Goal: Task Accomplishment & Management: Manage account settings

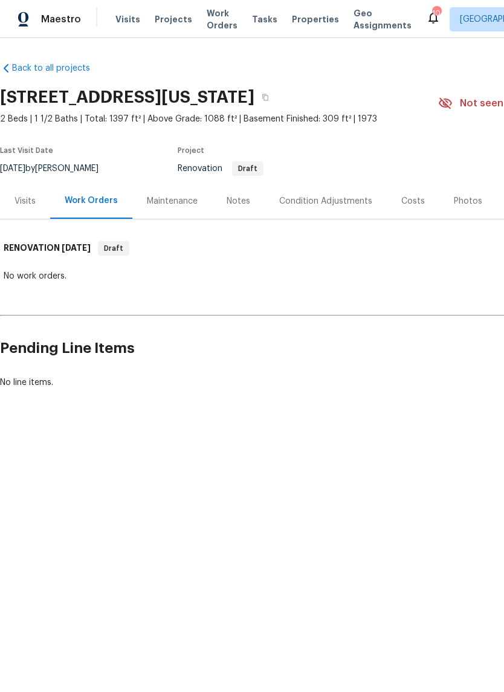
click at [25, 201] on div "Visits" at bounding box center [24, 201] width 21 height 12
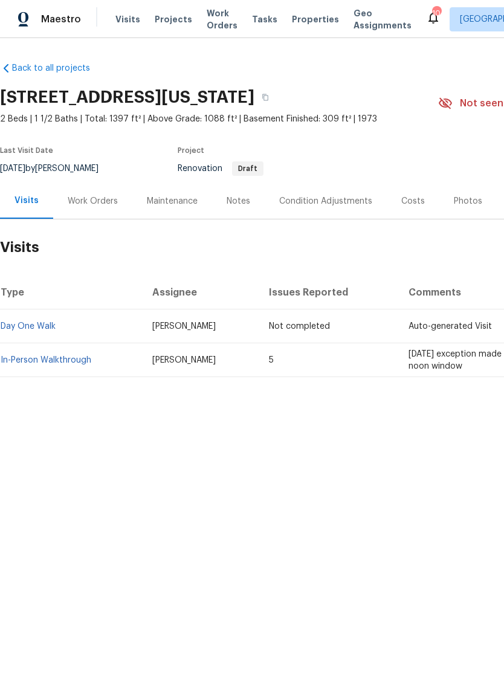
click at [66, 356] on link "In-Person Walkthrough" at bounding box center [46, 360] width 91 height 8
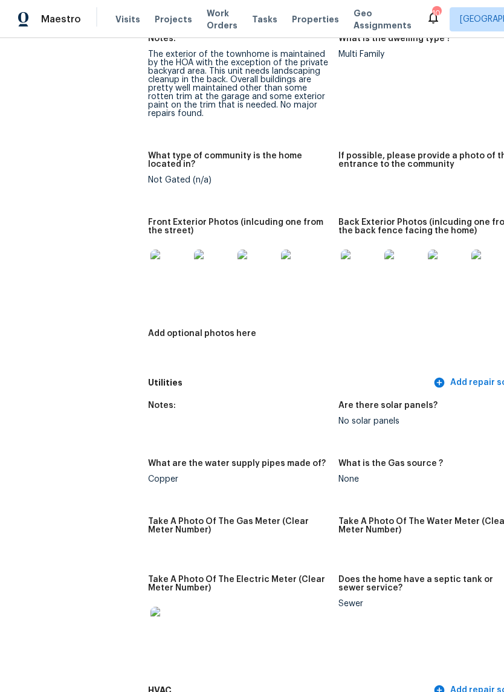
scroll to position [550, 2]
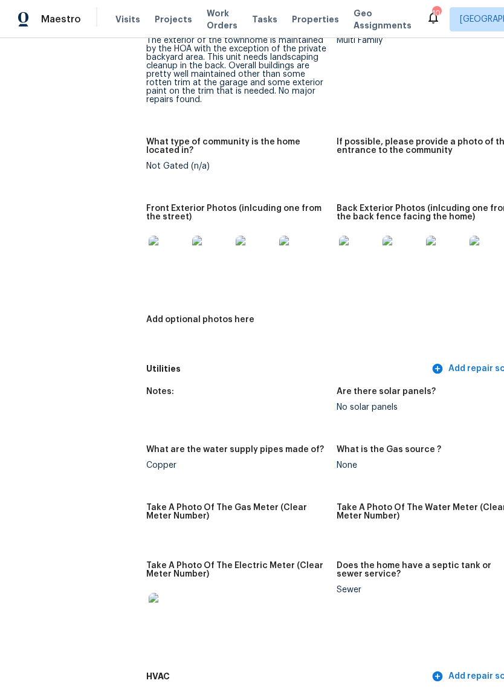
click at [149, 248] on img at bounding box center [168, 255] width 39 height 39
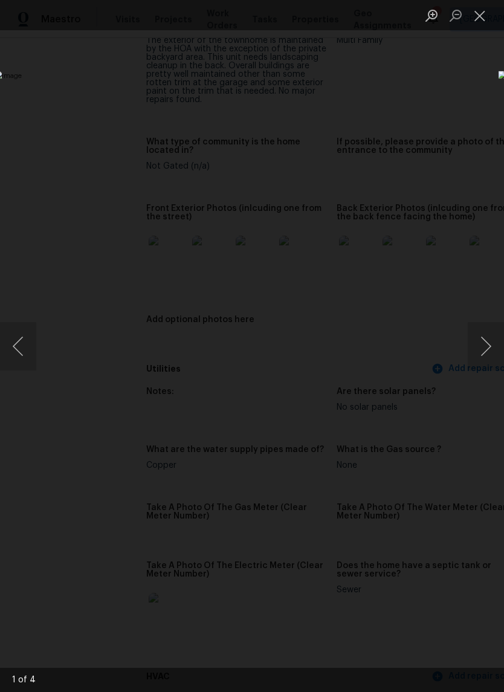
click at [489, 342] on button "Next image" at bounding box center [486, 346] width 36 height 48
click at [486, 344] on button "Next image" at bounding box center [486, 346] width 36 height 48
click at [482, 347] on button "Next image" at bounding box center [486, 346] width 36 height 48
click at [477, 349] on button "Next image" at bounding box center [486, 346] width 36 height 48
click at [482, 345] on button "Next image" at bounding box center [486, 346] width 36 height 48
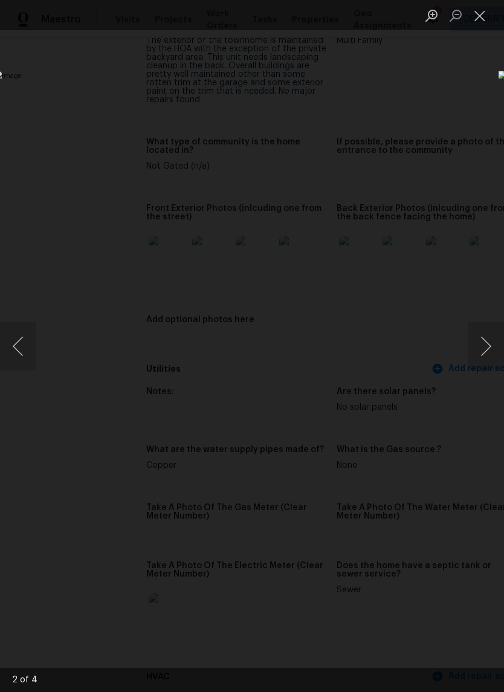
click at [478, 344] on button "Next image" at bounding box center [486, 346] width 36 height 48
click at [480, 345] on button "Next image" at bounding box center [486, 346] width 36 height 48
click at [482, 16] on button "Close lightbox" at bounding box center [480, 15] width 24 height 21
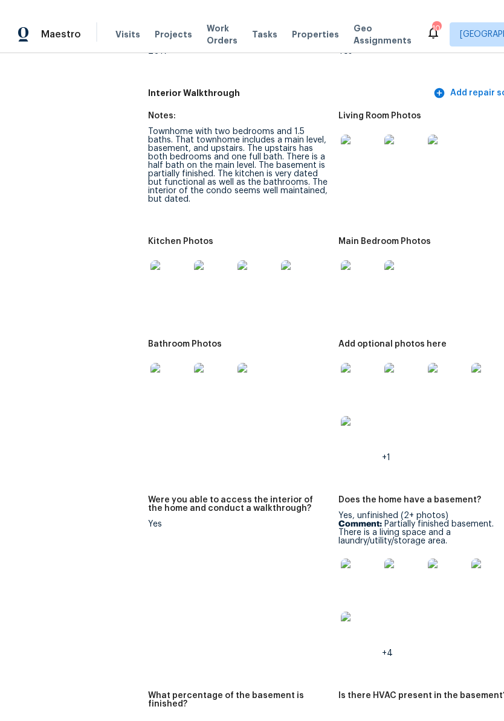
scroll to position [1339, 0]
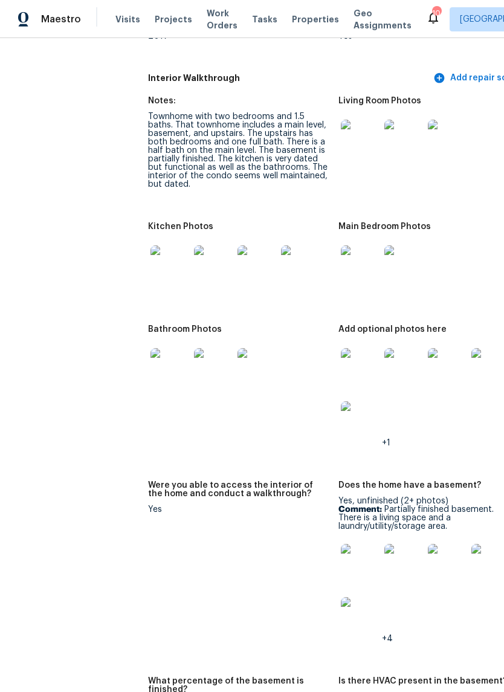
click at [150, 258] on img at bounding box center [169, 264] width 39 height 39
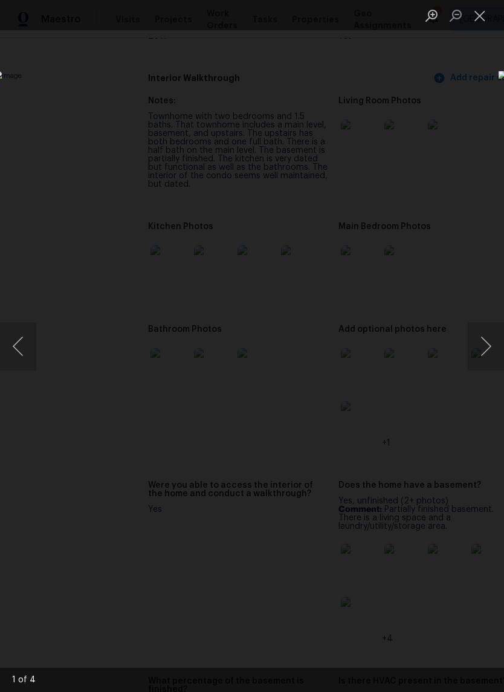
click at [490, 351] on button "Next image" at bounding box center [486, 346] width 36 height 48
click at [480, 353] on button "Next image" at bounding box center [486, 346] width 36 height 48
click at [482, 352] on button "Next image" at bounding box center [486, 346] width 36 height 48
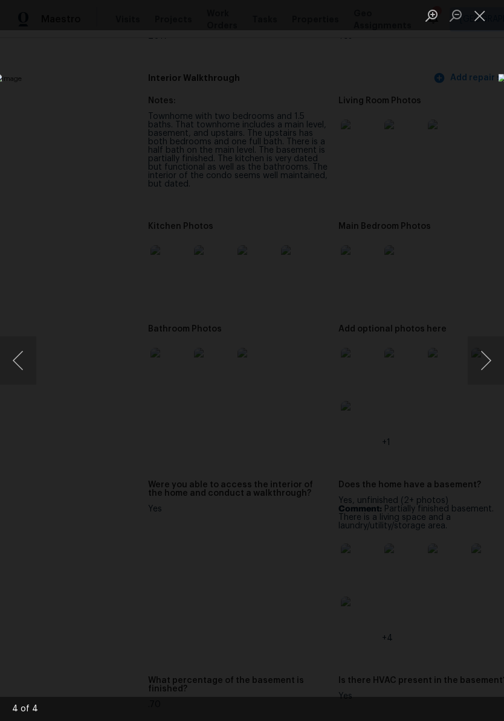
click at [483, 350] on button "Next image" at bounding box center [486, 361] width 36 height 48
click at [482, 351] on button "Next image" at bounding box center [486, 361] width 36 height 48
click at [484, 350] on button "Next image" at bounding box center [486, 361] width 36 height 48
click at [484, 349] on button "Next image" at bounding box center [486, 361] width 36 height 48
click at [483, 349] on button "Next image" at bounding box center [486, 361] width 36 height 48
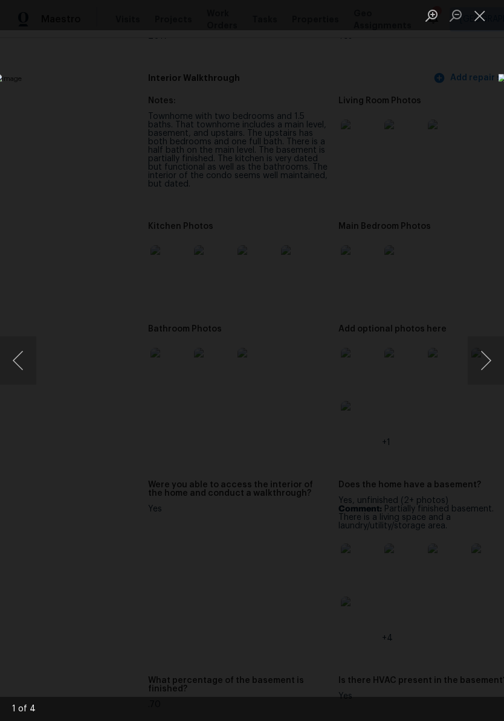
click at [482, 349] on button "Next image" at bounding box center [486, 361] width 36 height 48
click at [479, 350] on button "Next image" at bounding box center [486, 361] width 36 height 48
click at [483, 349] on button "Next image" at bounding box center [486, 361] width 36 height 48
click at [482, 349] on button "Next image" at bounding box center [486, 361] width 36 height 48
click at [474, 15] on button "Close lightbox" at bounding box center [480, 15] width 24 height 21
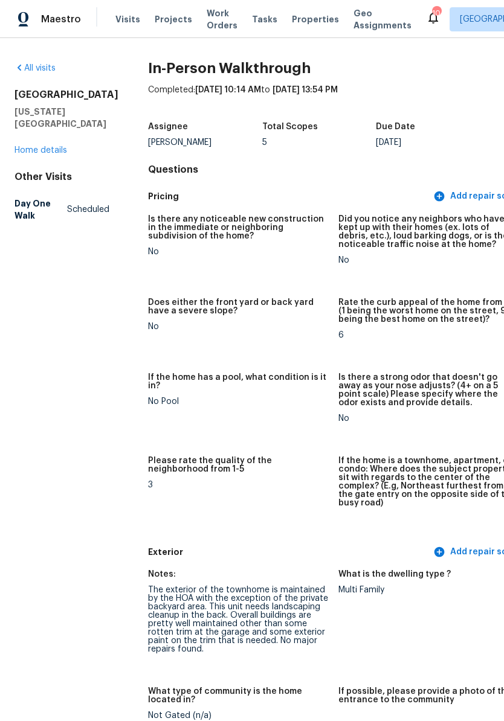
scroll to position [0, 0]
click at [164, 22] on span "Projects" at bounding box center [173, 19] width 37 height 12
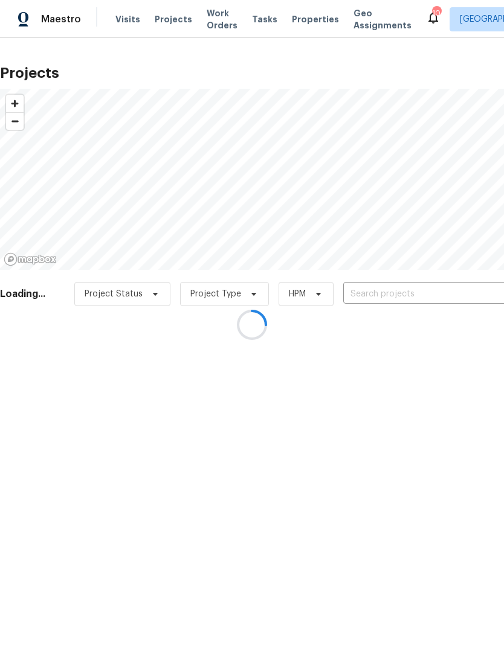
click at [406, 297] on div at bounding box center [252, 324] width 504 height 649
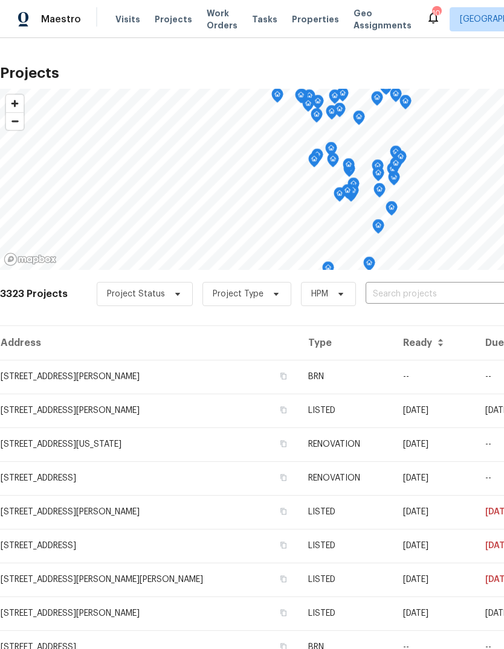
click at [419, 298] on input "text" at bounding box center [435, 294] width 138 height 19
type input "[PERSON_NAME]"
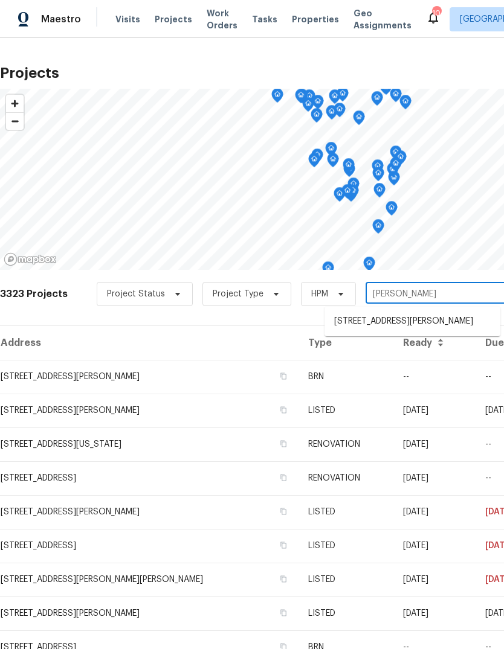
click at [463, 329] on li "[STREET_ADDRESS][PERSON_NAME]" at bounding box center [412, 322] width 176 height 20
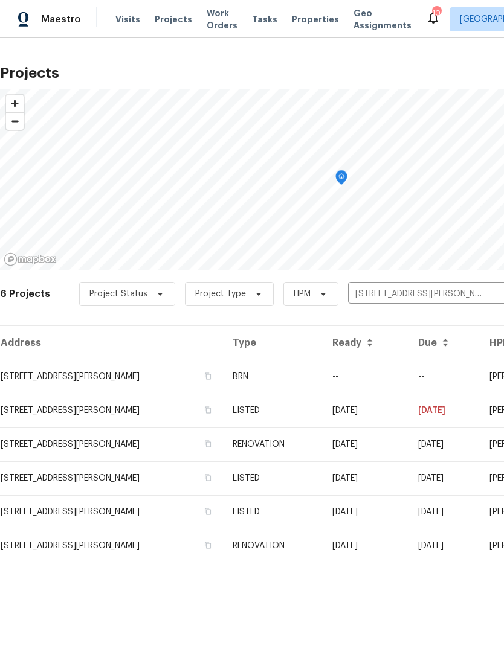
click at [294, 379] on td "BRN" at bounding box center [272, 377] width 99 height 34
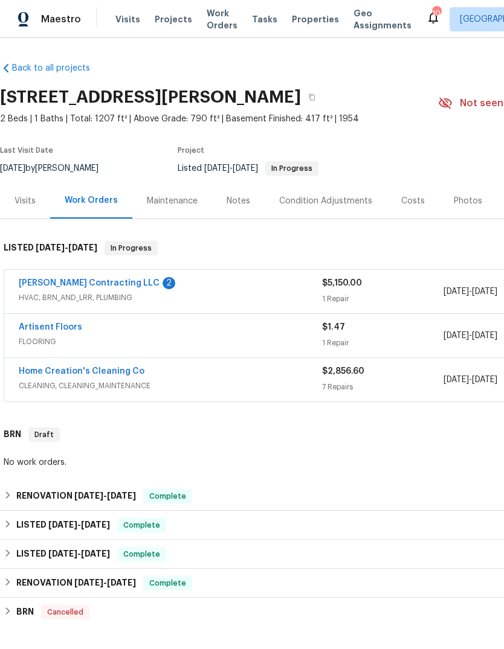
click at [112, 280] on div "[PERSON_NAME] Contracting LLC 2" at bounding box center [170, 284] width 303 height 14
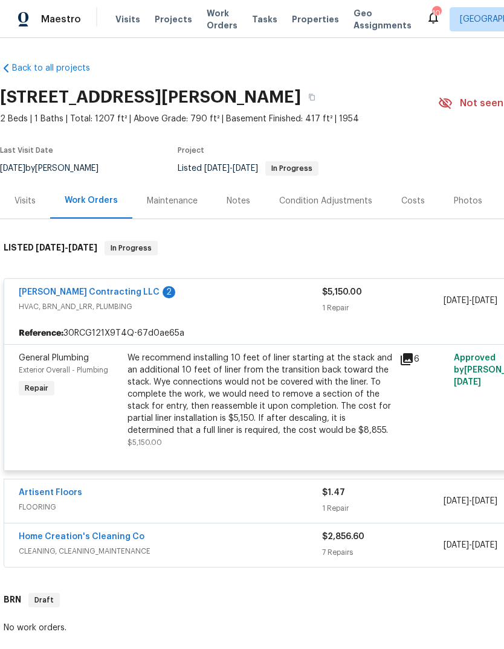
click at [94, 295] on link "[PERSON_NAME] Contracting LLC" at bounding box center [89, 292] width 141 height 8
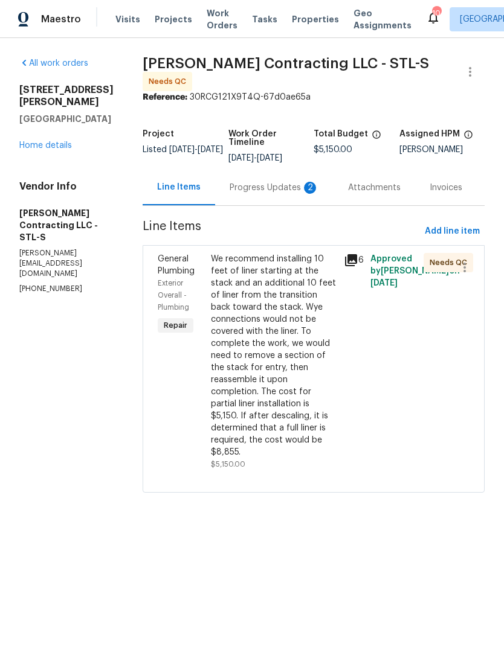
click at [292, 188] on div "Progress Updates 2" at bounding box center [274, 188] width 89 height 12
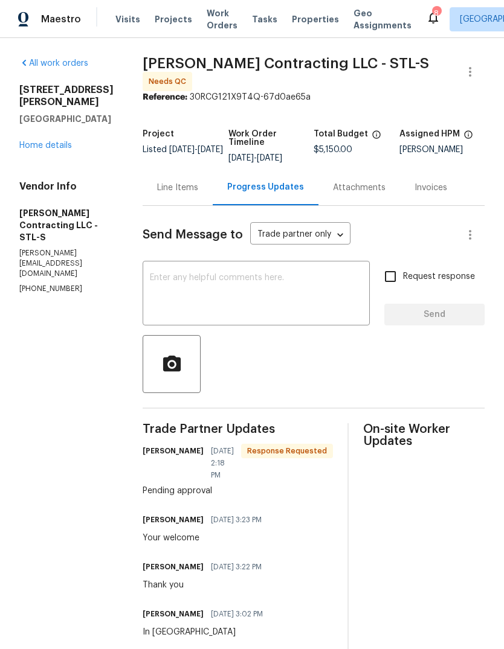
click at [183, 175] on div "Line Items" at bounding box center [178, 188] width 70 height 36
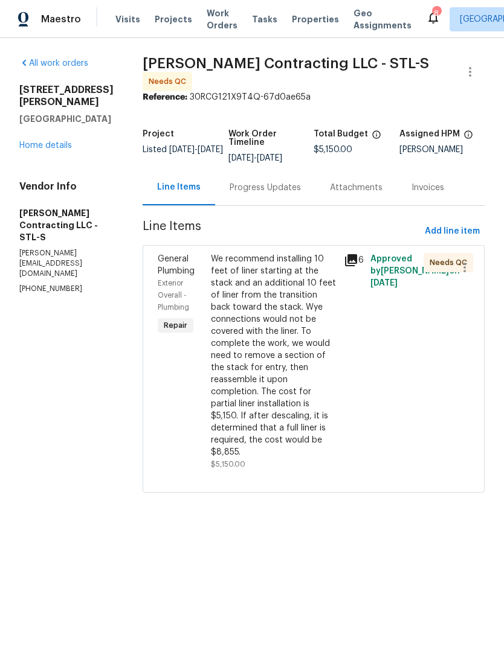
click at [346, 253] on icon at bounding box center [351, 260] width 14 height 14
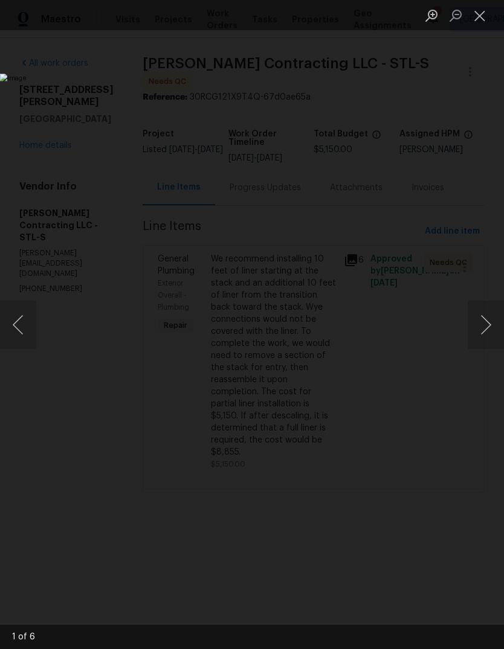
click at [485, 324] on button "Next image" at bounding box center [486, 325] width 36 height 48
click at [491, 327] on button "Next image" at bounding box center [486, 325] width 36 height 48
click at [479, 329] on button "Next image" at bounding box center [486, 325] width 36 height 48
click at [477, 326] on button "Next image" at bounding box center [486, 325] width 36 height 48
click at [480, 324] on button "Next image" at bounding box center [486, 325] width 36 height 48
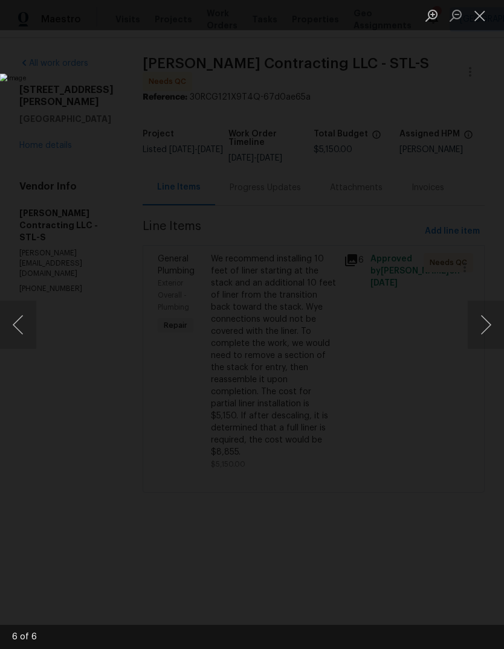
click at [482, 327] on button "Next image" at bounding box center [486, 325] width 36 height 48
click at [477, 322] on button "Next image" at bounding box center [486, 325] width 36 height 48
click at [482, 22] on button "Close lightbox" at bounding box center [480, 15] width 24 height 21
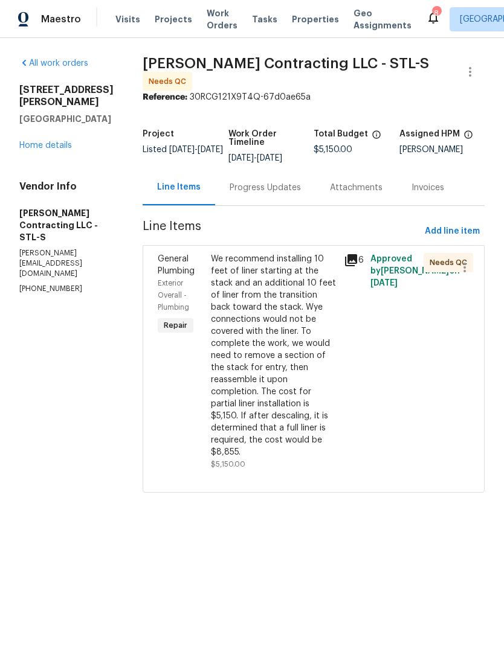
click at [281, 350] on div "We recommend installing 10 feet of liner starting at the stack and an additiona…" at bounding box center [274, 355] width 126 height 205
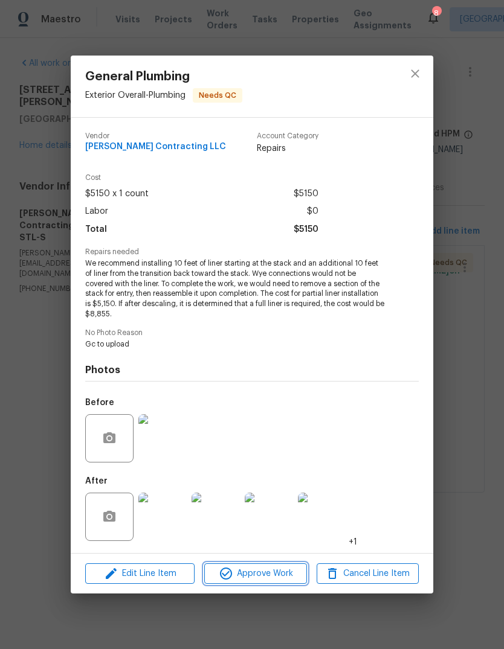
click at [273, 576] on span "Approve Work" at bounding box center [255, 574] width 95 height 15
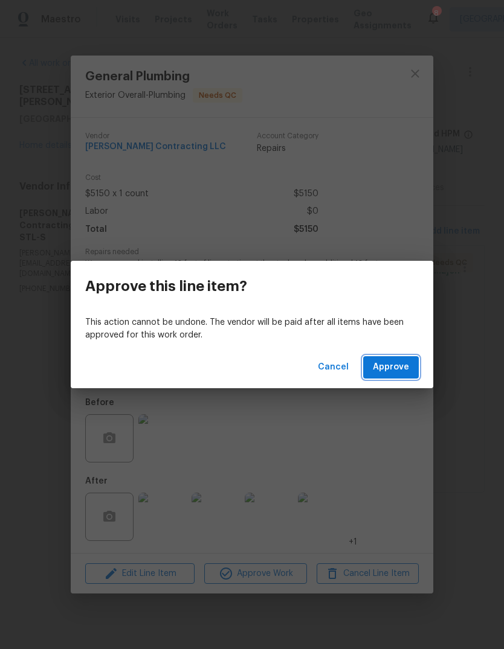
click at [396, 367] on span "Approve" at bounding box center [391, 367] width 36 height 15
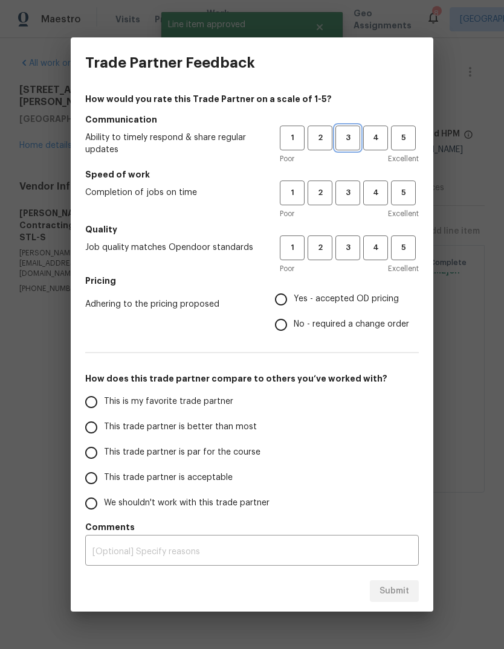
click at [352, 135] on span "3" at bounding box center [348, 138] width 22 height 14
click at [344, 194] on span "3" at bounding box center [348, 193] width 22 height 14
click at [378, 255] on button "4" at bounding box center [375, 248] width 25 height 25
click at [340, 304] on span "Yes - accepted OD pricing" at bounding box center [346, 299] width 105 height 13
click at [294, 304] on input "Yes - accepted OD pricing" at bounding box center [280, 299] width 25 height 25
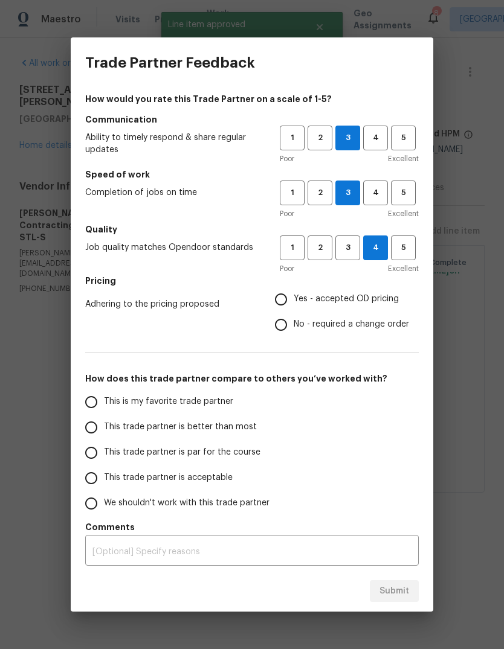
radio input "true"
click at [238, 432] on span "This trade partner is better than most" at bounding box center [180, 427] width 153 height 13
click at [104, 432] on input "This trade partner is better than most" at bounding box center [91, 427] width 25 height 25
click at [407, 591] on span "Submit" at bounding box center [394, 591] width 30 height 15
radio input "true"
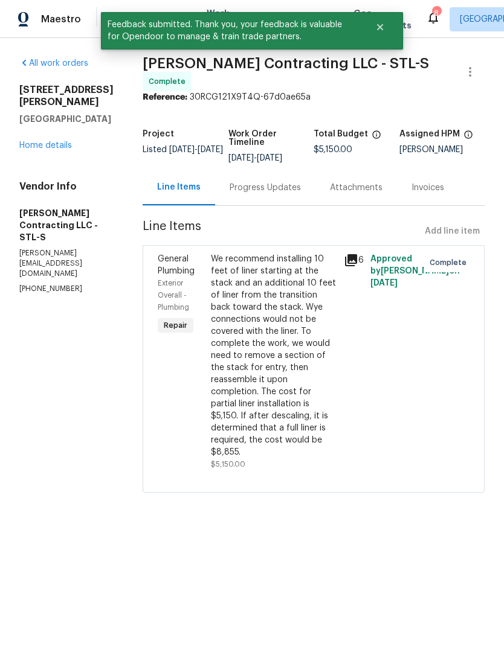
click at [63, 141] on link "Home details" at bounding box center [45, 145] width 53 height 8
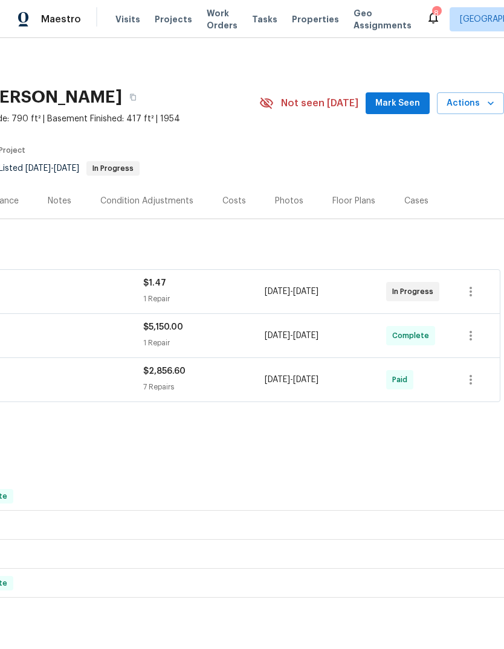
scroll to position [0, 179]
click at [404, 109] on span "Mark Seen" at bounding box center [397, 103] width 45 height 15
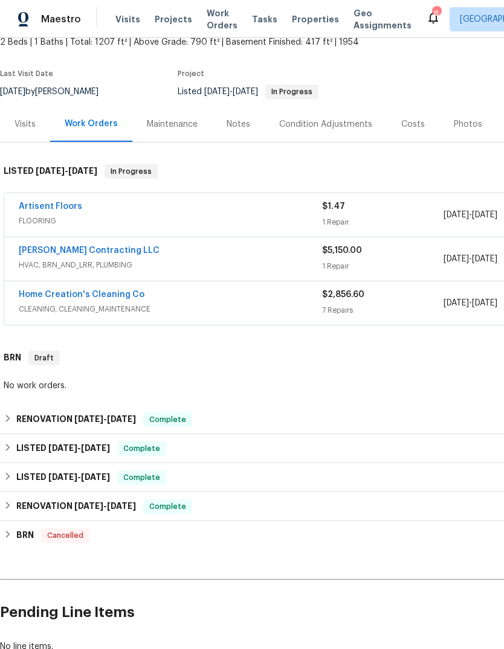
scroll to position [76, 0]
click at [69, 203] on link "Artisent Floors" at bounding box center [50, 207] width 63 height 8
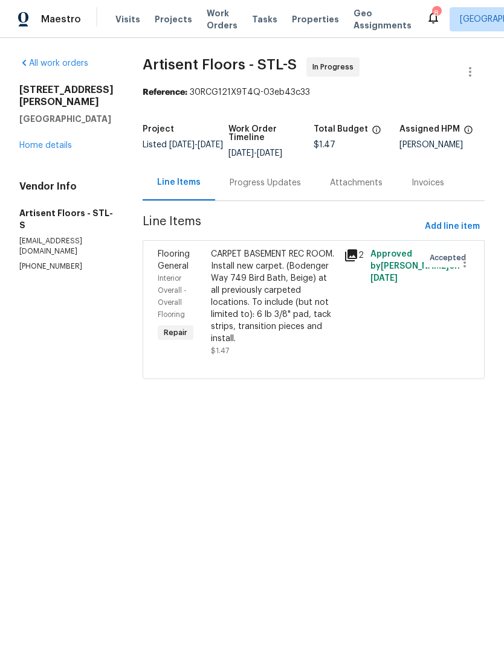
click at [292, 181] on div "Progress Updates" at bounding box center [265, 183] width 71 height 12
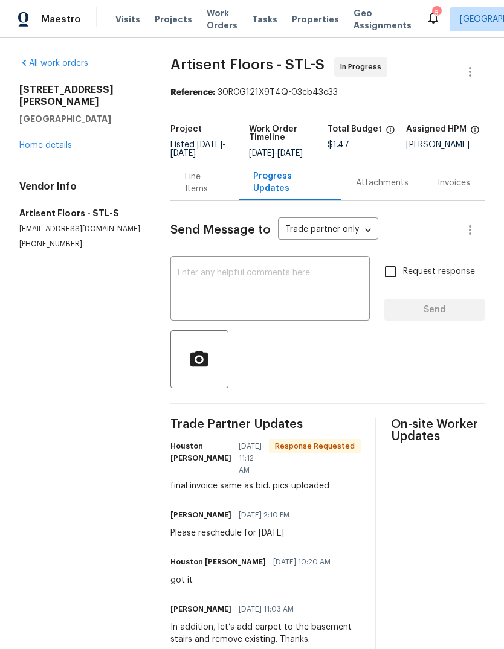
click at [214, 182] on div "Line Items" at bounding box center [204, 183] width 68 height 36
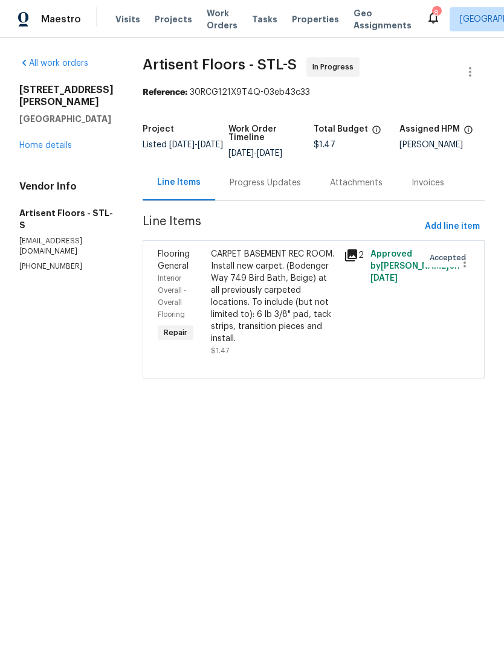
click at [288, 302] on div "CARPET BASEMENT REC ROOM. Install new carpet. (Bodenger Way 749 Bird Bath, Beig…" at bounding box center [274, 296] width 126 height 97
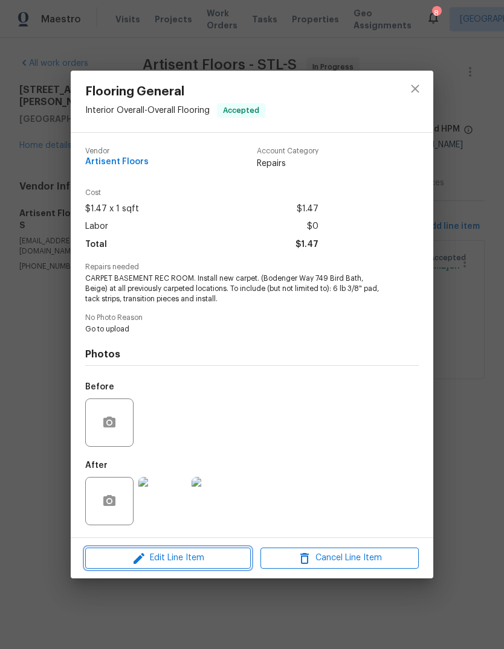
click at [207, 559] on span "Edit Line Item" at bounding box center [168, 558] width 158 height 15
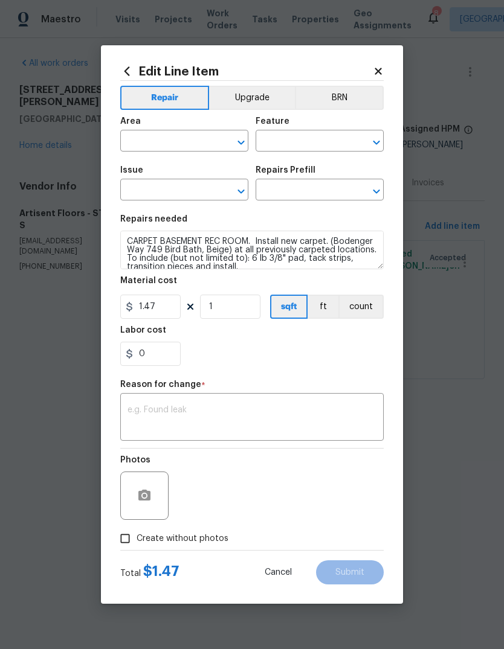
type input "Interior Overall"
type input "Overall Flooring"
type input "Flooring General"
type input "Carpet LVL 1 - Bodenger Way (Beige) $1.47"
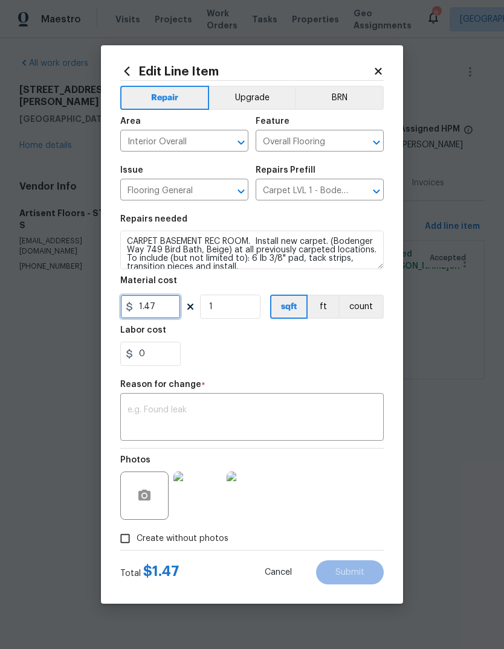
click at [173, 313] on input "1.47" at bounding box center [150, 307] width 60 height 24
type input "397.36"
click at [346, 346] on div "0" at bounding box center [251, 354] width 263 height 24
click at [340, 413] on textarea at bounding box center [251, 418] width 249 height 25
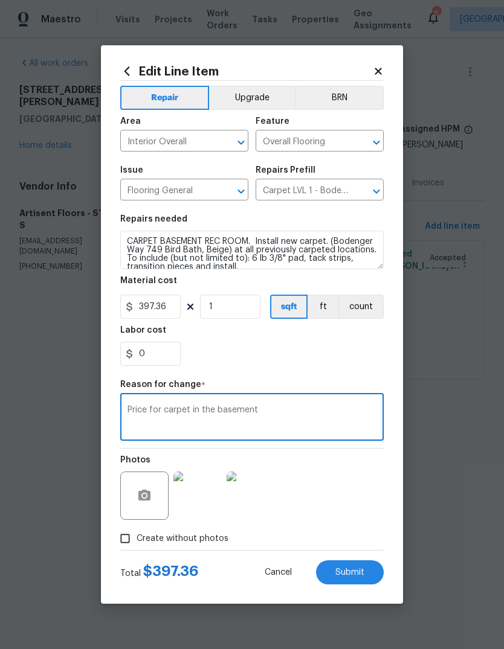
type textarea "Price for carpet in the basement"
click at [372, 363] on div "0" at bounding box center [251, 354] width 263 height 24
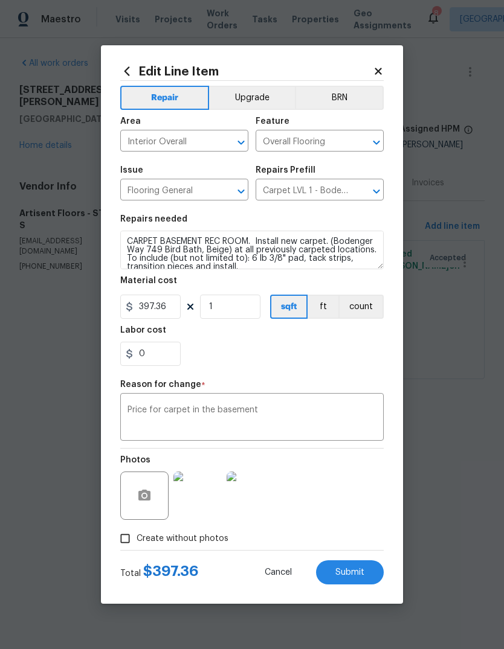
click at [369, 576] on button "Submit" at bounding box center [350, 573] width 68 height 24
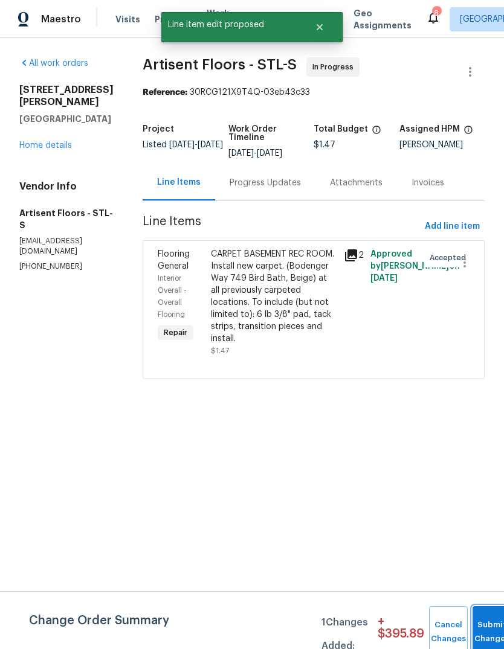
click at [482, 633] on span "Submit Changes" at bounding box center [491, 633] width 27 height 28
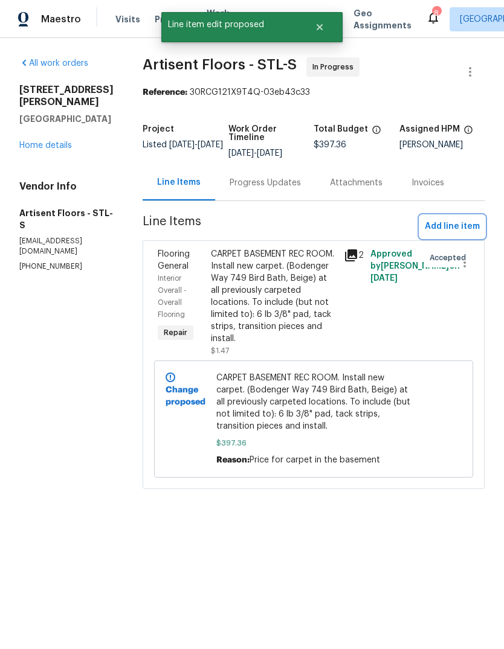
click at [483, 228] on button "Add line item" at bounding box center [452, 227] width 65 height 22
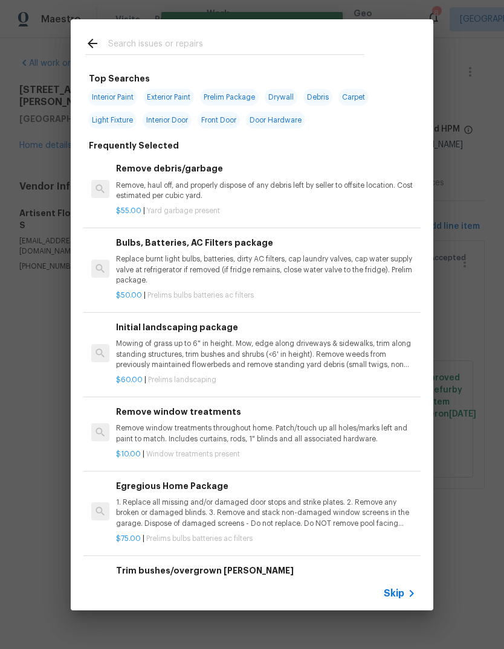
click at [399, 601] on div "Skip" at bounding box center [401, 594] width 35 height 14
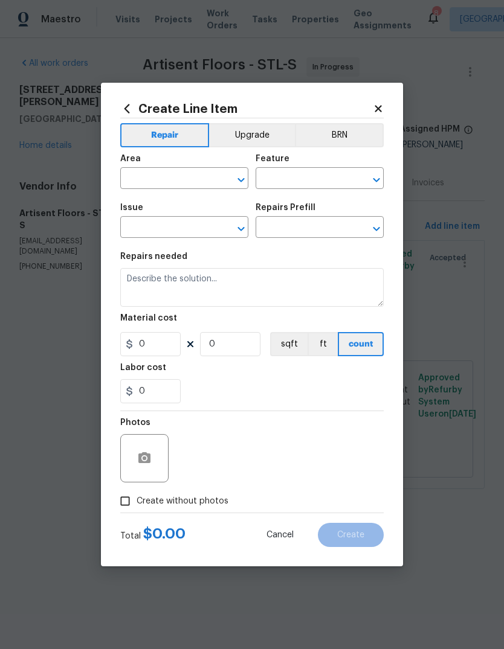
click at [208, 175] on input "text" at bounding box center [167, 179] width 94 height 19
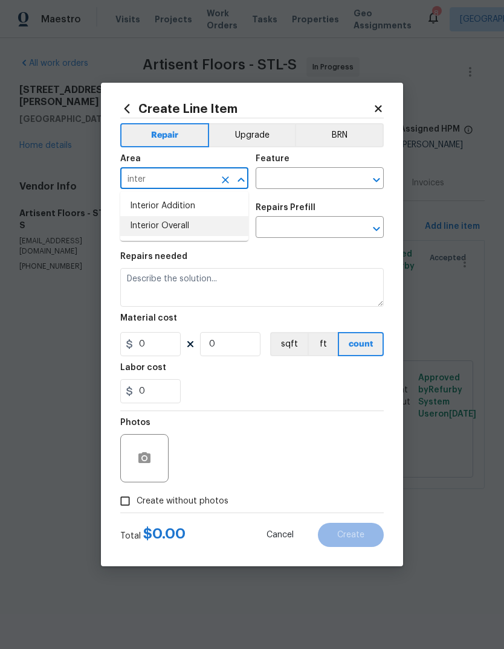
click at [233, 228] on li "Interior Overall" at bounding box center [184, 226] width 128 height 20
type input "Interior Overall"
click at [355, 179] on icon "Clear" at bounding box center [361, 180] width 12 height 12
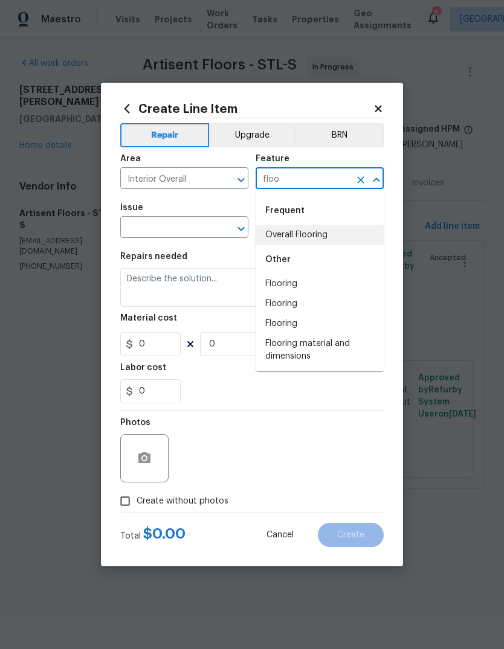
click at [354, 235] on li "Overall Flooring" at bounding box center [320, 235] width 128 height 20
type input "Overall Flooring"
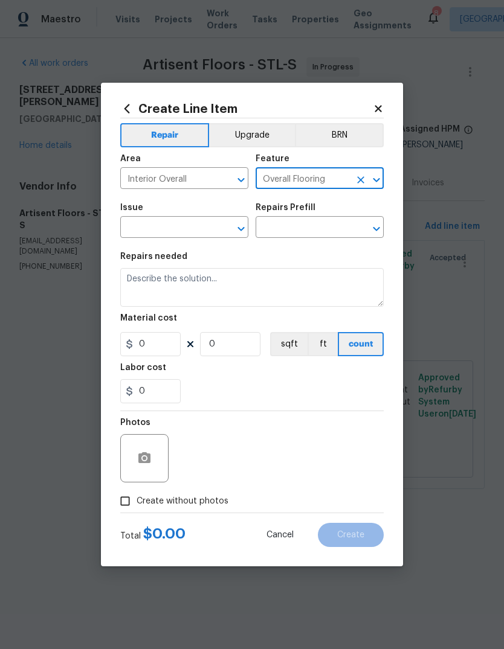
click at [213, 226] on input "text" at bounding box center [167, 228] width 94 height 19
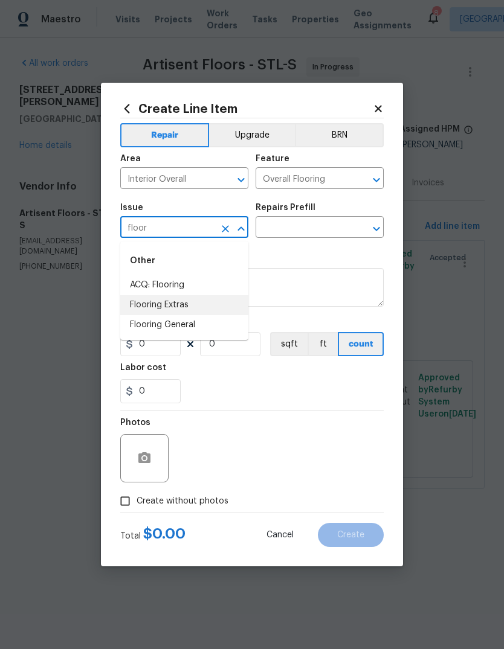
click at [234, 304] on li "Flooring Extras" at bounding box center [184, 305] width 128 height 20
type input "Flooring Extras"
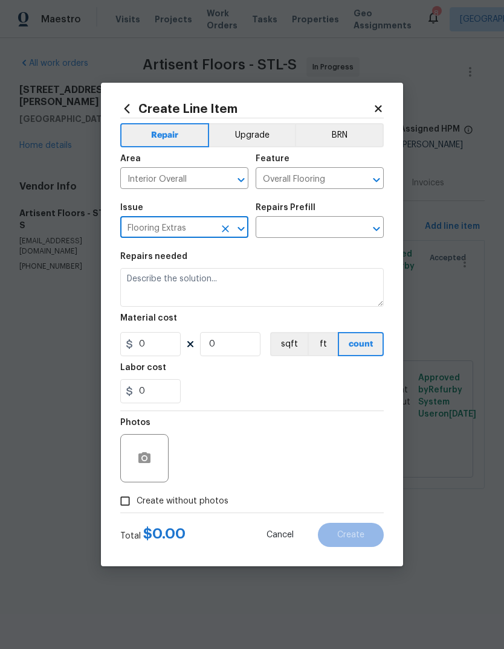
click at [346, 233] on input "text" at bounding box center [303, 228] width 94 height 19
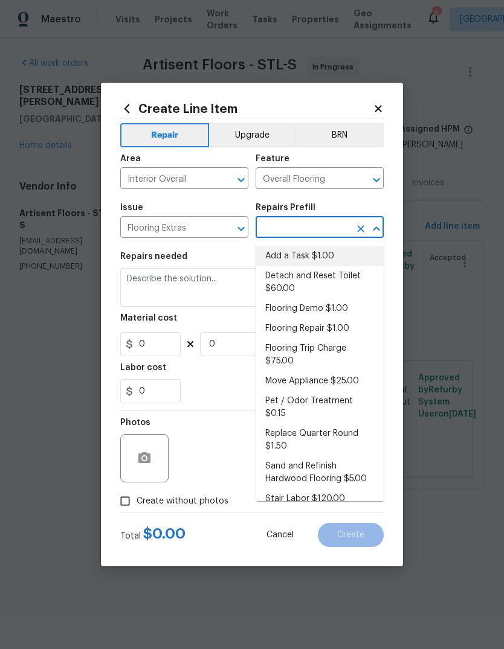
click at [356, 250] on li "Add a Task $1.00" at bounding box center [320, 256] width 128 height 20
type input "Add a Task $1.00"
type textarea "HPM to detail"
type input "1"
type input "Add a Task $1.00"
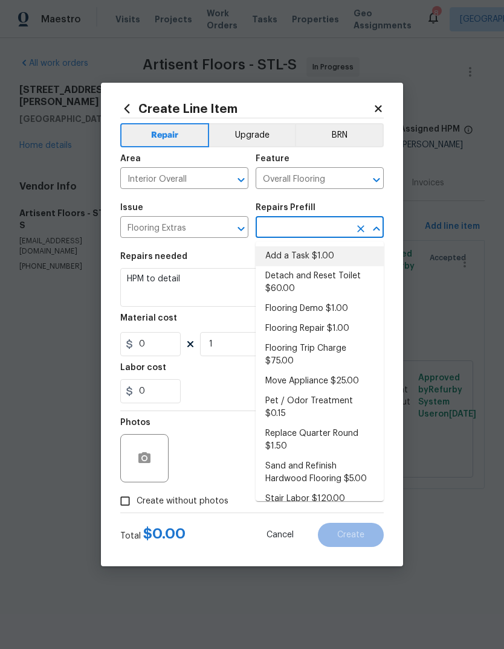
type input "1"
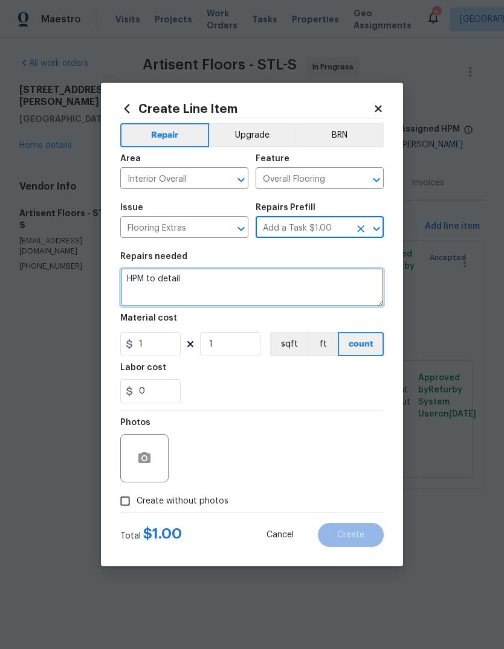
click at [339, 287] on textarea "HPM to detail" at bounding box center [251, 287] width 263 height 39
type textarea "H"
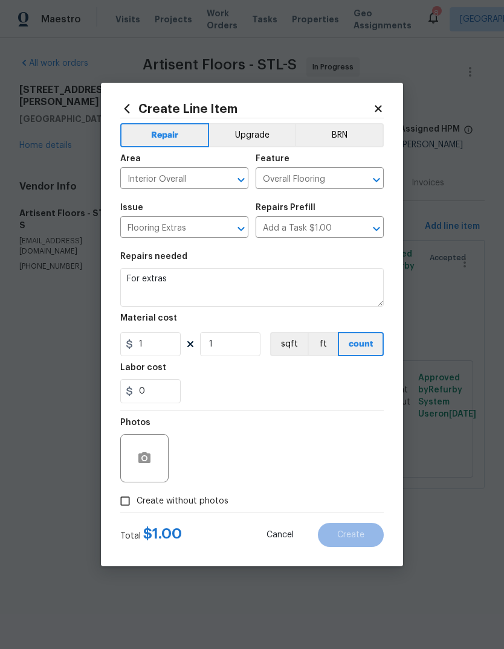
click at [272, 376] on div "Labor cost" at bounding box center [251, 372] width 263 height 16
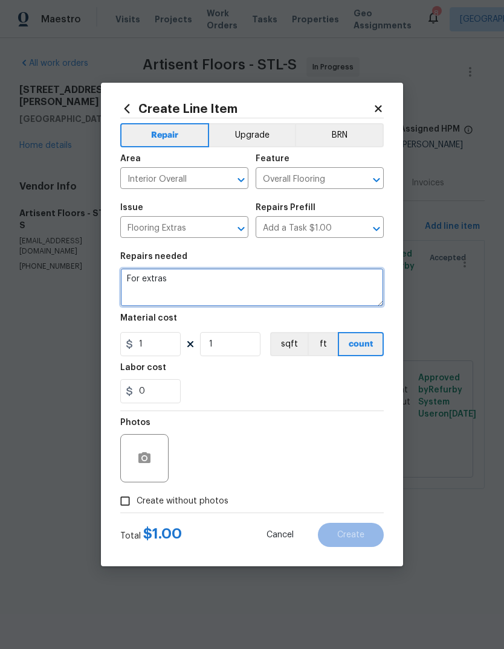
click at [221, 276] on textarea "For extras" at bounding box center [251, 287] width 263 height 39
type textarea "F"
type textarea "Flooring extras"
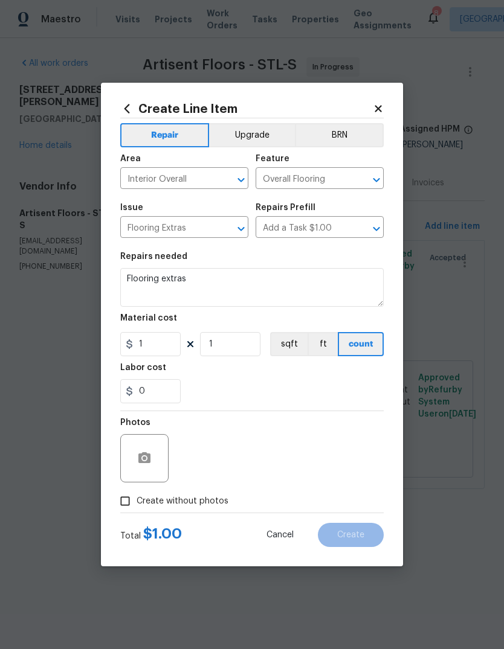
click at [283, 383] on div "0" at bounding box center [251, 391] width 263 height 24
click at [170, 340] on input "1" at bounding box center [150, 344] width 60 height 24
click at [263, 392] on div "0" at bounding box center [251, 391] width 263 height 24
type input "486.54"
click at [217, 507] on span "Create without photos" at bounding box center [183, 501] width 92 height 13
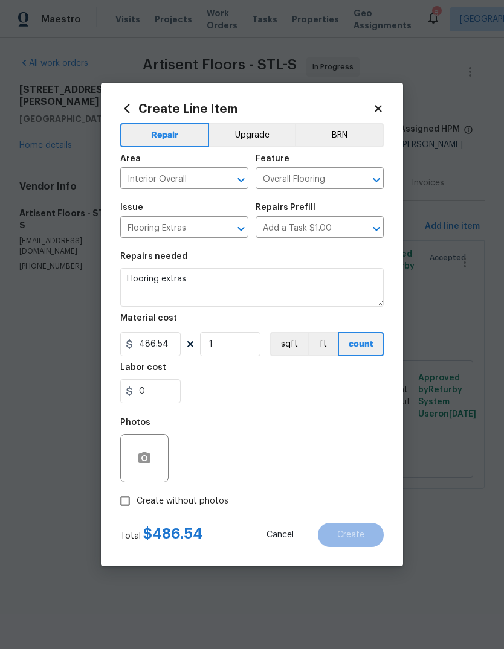
click at [137, 507] on input "Create without photos" at bounding box center [125, 501] width 23 height 23
checkbox input "true"
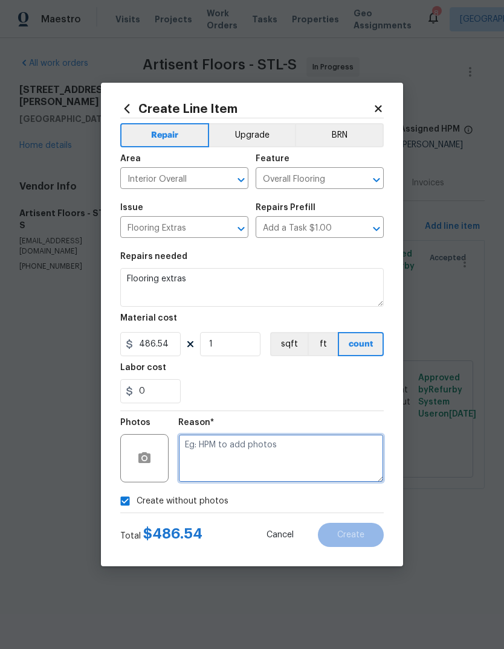
click at [305, 449] on textarea at bounding box center [280, 458] width 205 height 48
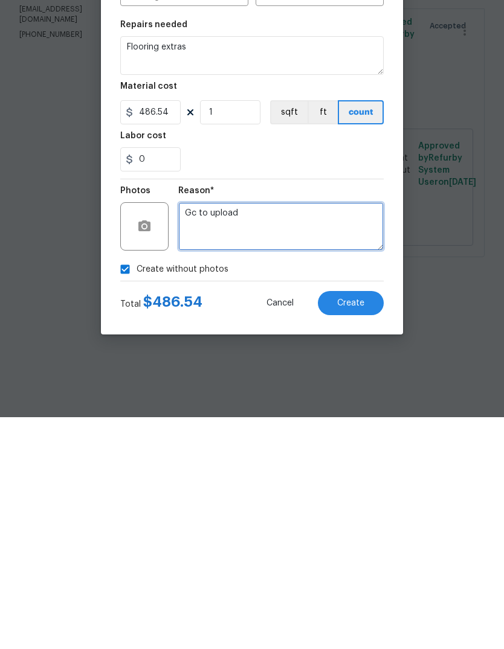
type textarea "Gc to upload"
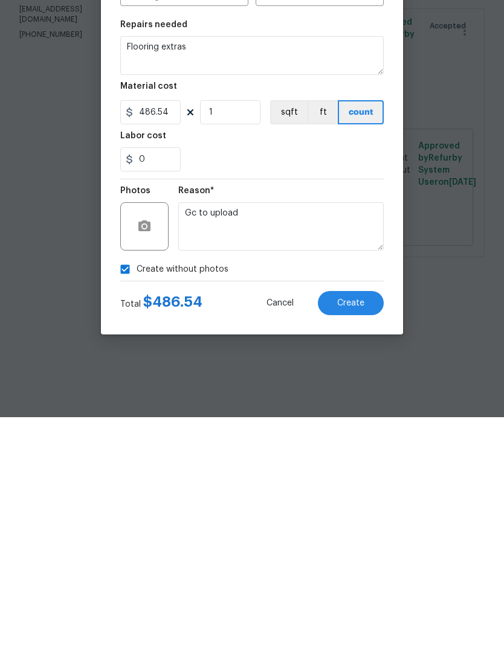
click at [361, 531] on span "Create" at bounding box center [350, 535] width 27 height 9
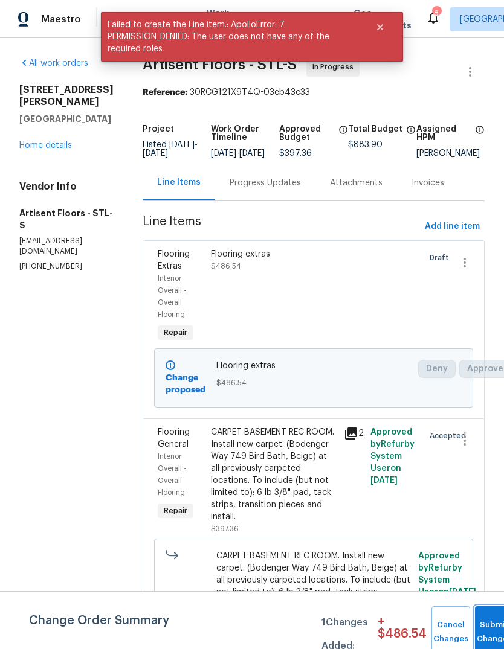
click at [484, 627] on button "Submit Changes" at bounding box center [494, 633] width 39 height 52
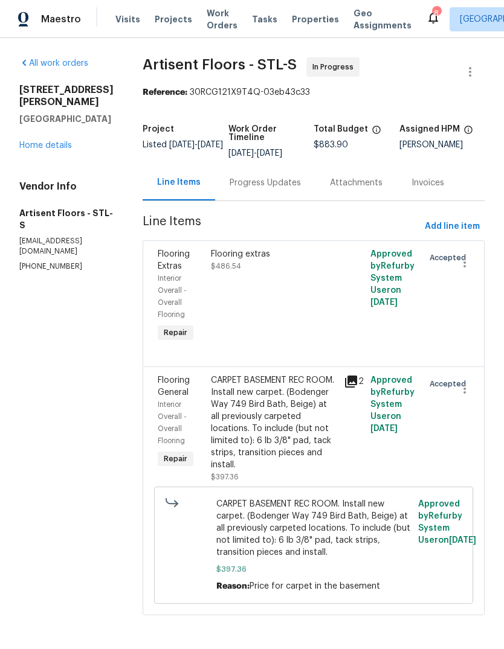
click at [62, 141] on link "Home details" at bounding box center [45, 145] width 53 height 8
